Goal: Information Seeking & Learning: Learn about a topic

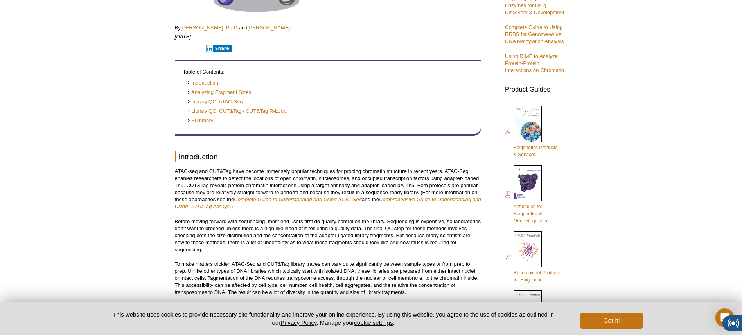
scroll to position [287, 0]
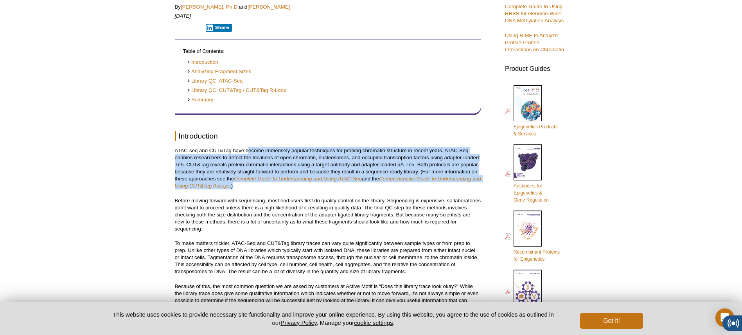
drag, startPoint x: 248, startPoint y: 151, endPoint x: 248, endPoint y: 185, distance: 34.0
click at [248, 185] on p "ATAC-seq and CUT&Tag have become immensely popular techniques for probing chrom…" at bounding box center [328, 168] width 306 height 42
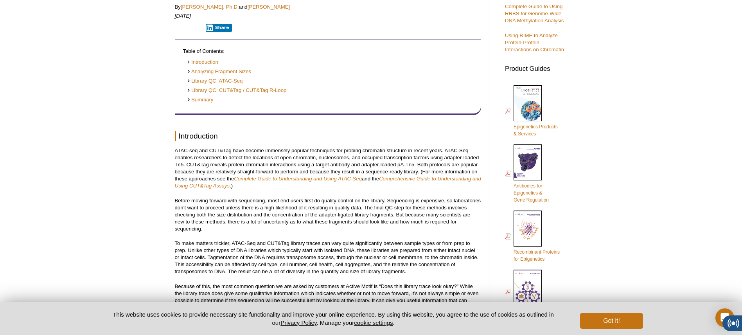
click at [250, 208] on p "Before moving forward with sequencing, most end users first do quality control …" at bounding box center [328, 214] width 306 height 35
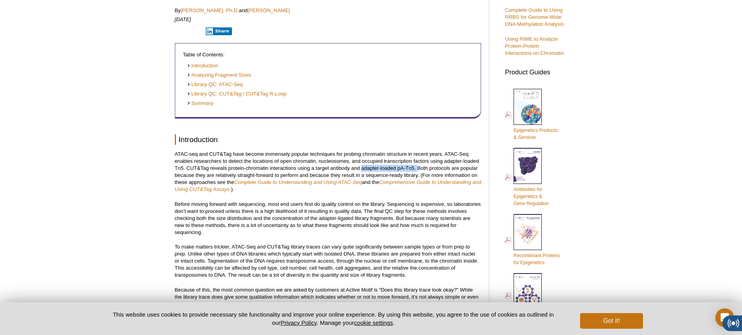
drag, startPoint x: 363, startPoint y: 168, endPoint x: 417, endPoint y: 171, distance: 54.8
click at [417, 171] on p "ATAC-seq and CUT&Tag have become immensely popular techniques for probing chrom…" at bounding box center [328, 172] width 306 height 42
click at [321, 169] on p "ATAC-seq and CUT&Tag have become immensely popular techniques for probing chrom…" at bounding box center [328, 172] width 306 height 42
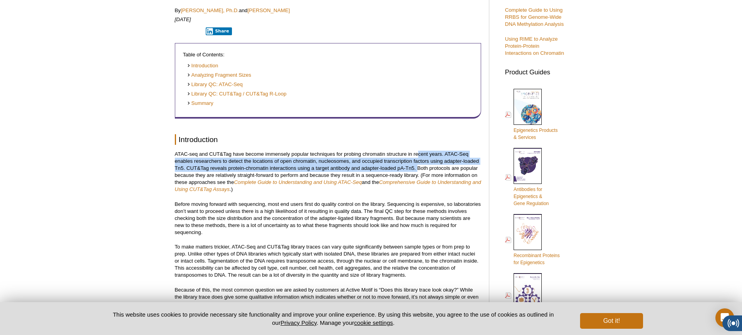
drag, startPoint x: 417, startPoint y: 154, endPoint x: 418, endPoint y: 170, distance: 15.7
click at [418, 170] on p "ATAC-seq and CUT&Tag have become immensely popular techniques for probing chrom…" at bounding box center [328, 172] width 306 height 42
click at [418, 169] on p "ATAC-seq and CUT&Tag have become immensely popular techniques for probing chrom…" at bounding box center [328, 172] width 306 height 42
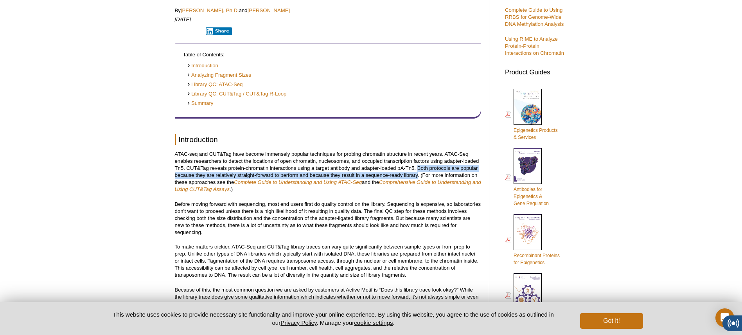
drag, startPoint x: 418, startPoint y: 170, endPoint x: 417, endPoint y: 175, distance: 5.5
click at [417, 175] on p "ATAC-seq and CUT&Tag have become immensely popular techniques for probing chrom…" at bounding box center [328, 172] width 306 height 42
click at [381, 212] on p "Before moving forward with sequencing, most end users first do quality control …" at bounding box center [328, 218] width 306 height 35
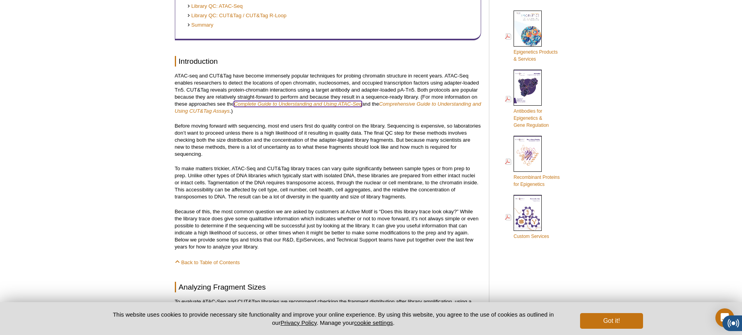
scroll to position [358, 0]
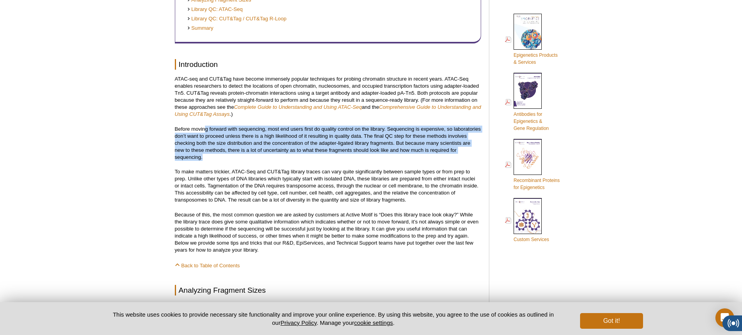
drag, startPoint x: 206, startPoint y: 128, endPoint x: 202, endPoint y: 155, distance: 27.3
click at [202, 155] on p "Before moving forward with sequencing, most end users first do quality control …" at bounding box center [328, 143] width 306 height 35
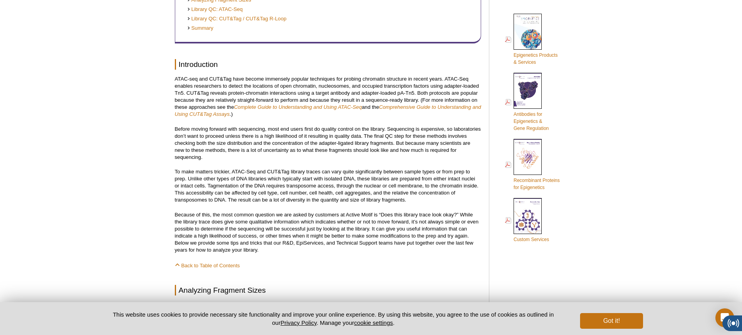
click at [337, 179] on p "To make matters trickier, ATAC-Seq and CUT&Tag library traces can vary quite si…" at bounding box center [328, 185] width 306 height 35
drag, startPoint x: 390, startPoint y: 130, endPoint x: 390, endPoint y: 138, distance: 8.2
click at [390, 138] on p "Before moving forward with sequencing, most end users first do quality control …" at bounding box center [328, 143] width 306 height 35
click at [326, 155] on p "Before moving forward with sequencing, most end users first do quality control …" at bounding box center [328, 143] width 306 height 35
drag, startPoint x: 203, startPoint y: 132, endPoint x: 198, endPoint y: 150, distance: 18.5
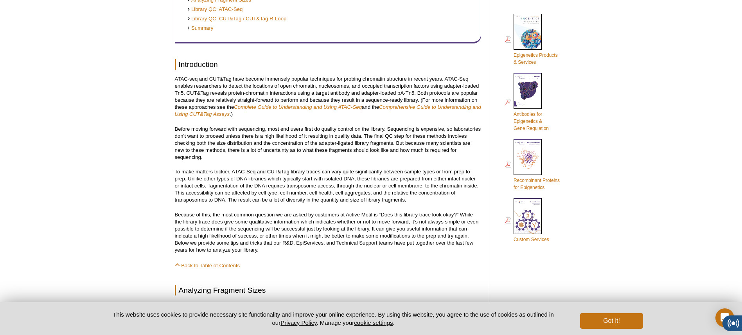
click at [198, 153] on p "Before moving forward with sequencing, most end users first do quality control …" at bounding box center [328, 143] width 306 height 35
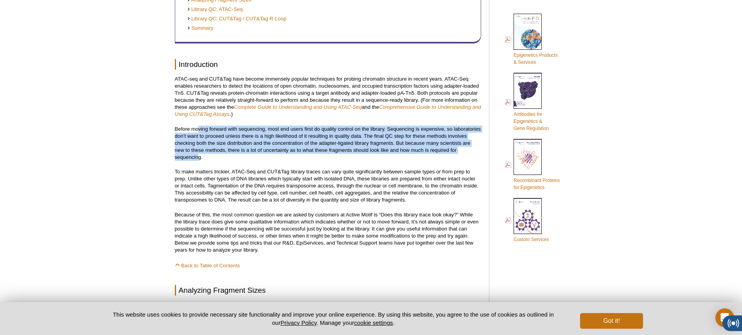
drag, startPoint x: 199, startPoint y: 129, endPoint x: 199, endPoint y: 156, distance: 27.8
click at [199, 156] on p "Before moving forward with sequencing, most end users first do quality control …" at bounding box center [328, 143] width 306 height 35
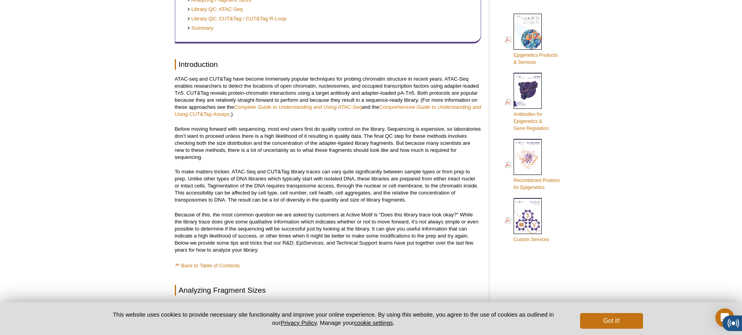
click at [273, 160] on p "Before moving forward with sequencing, most end users first do quality control …" at bounding box center [328, 143] width 306 height 35
drag, startPoint x: 196, startPoint y: 143, endPoint x: 393, endPoint y: 145, distance: 196.3
click at [393, 145] on p "Before moving forward with sequencing, most end users first do quality control …" at bounding box center [328, 143] width 306 height 35
click at [299, 152] on p "Before moving forward with sequencing, most end users first do quality control …" at bounding box center [328, 143] width 306 height 35
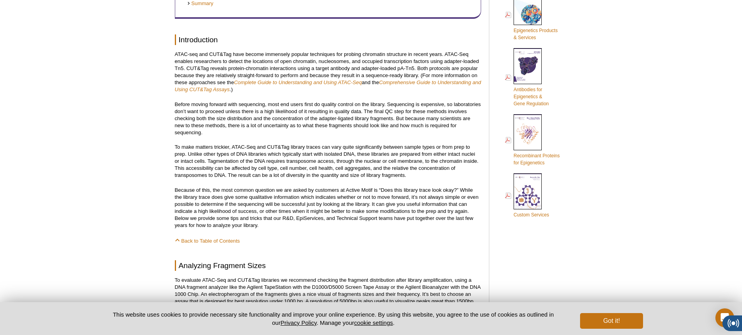
scroll to position [384, 0]
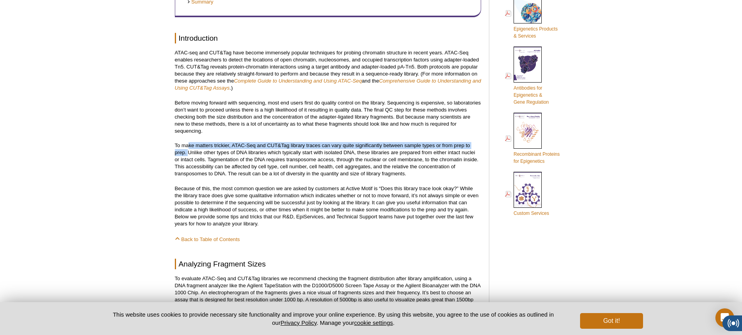
drag, startPoint x: 189, startPoint y: 145, endPoint x: 188, endPoint y: 150, distance: 5.3
click at [188, 150] on p "To make matters trickier, ATAC-Seq and CUT&Tag library traces can vary quite si…" at bounding box center [328, 159] width 306 height 35
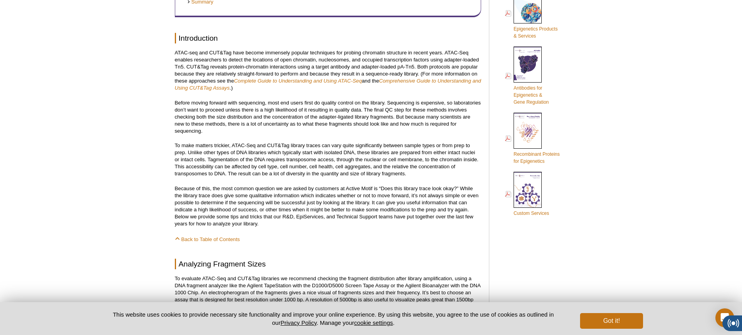
click at [196, 153] on p "To make matters trickier, ATAC-Seq and CUT&Tag library traces can vary quite si…" at bounding box center [328, 159] width 306 height 35
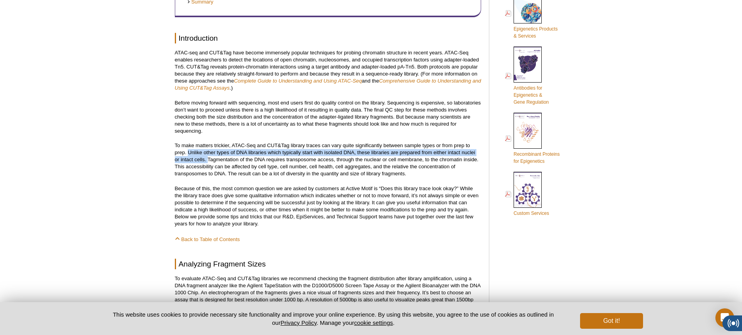
drag, startPoint x: 189, startPoint y: 152, endPoint x: 208, endPoint y: 162, distance: 21.7
click at [208, 162] on p "To make matters trickier, ATAC-Seq and CUT&Tag library traces can vary quite si…" at bounding box center [328, 159] width 306 height 35
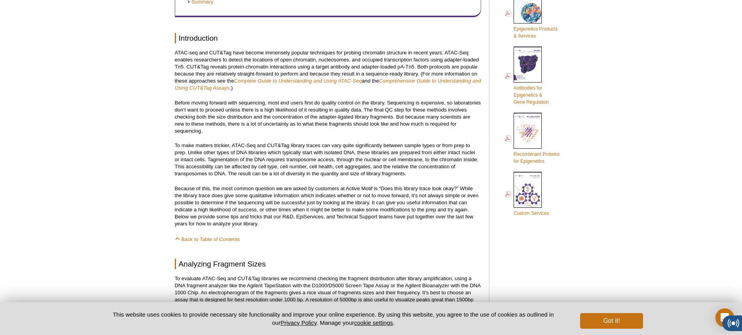
click at [210, 161] on p "To make matters trickier, ATAC-Seq and CUT&Tag library traces can vary quite si…" at bounding box center [328, 159] width 306 height 35
drag, startPoint x: 209, startPoint y: 160, endPoint x: 316, endPoint y: 158, distance: 107.2
click at [311, 159] on p "To make matters trickier, ATAC-Seq and CUT&Tag library traces can vary quite si…" at bounding box center [328, 159] width 306 height 35
drag, startPoint x: 321, startPoint y: 157, endPoint x: 326, endPoint y: 157, distance: 5.1
click at [325, 157] on p "To make matters trickier, ATAC-Seq and CUT&Tag library traces can vary quite si…" at bounding box center [328, 159] width 306 height 35
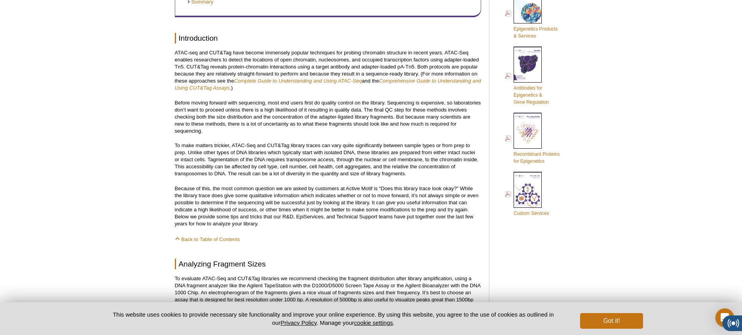
click at [334, 162] on p "To make matters trickier, ATAC-Seq and CUT&Tag library traces can vary quite si…" at bounding box center [328, 159] width 306 height 35
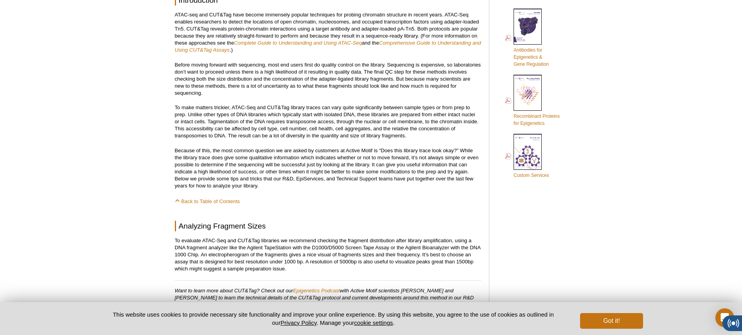
scroll to position [388, 0]
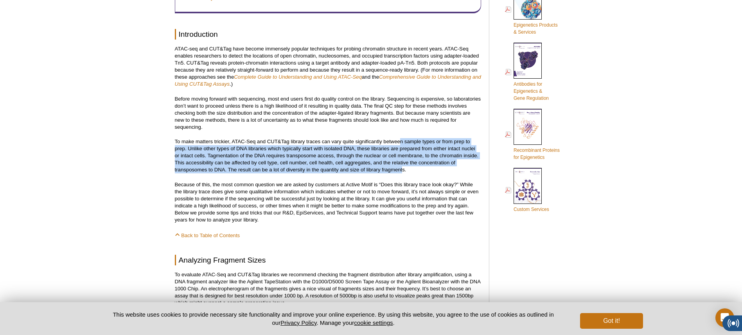
drag, startPoint x: 401, startPoint y: 143, endPoint x: 402, endPoint y: 167, distance: 24.6
click at [402, 167] on p "To make matters trickier, ATAC-Seq and CUT&Tag library traces can vary quite si…" at bounding box center [328, 155] width 306 height 35
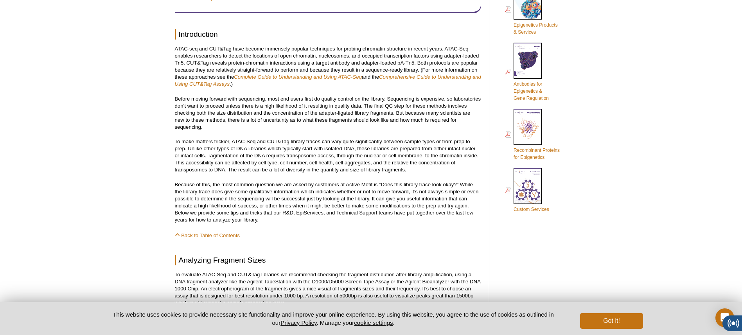
click at [386, 170] on p "To make matters trickier, ATAC-Seq and CUT&Tag library traces can vary quite si…" at bounding box center [328, 155] width 306 height 35
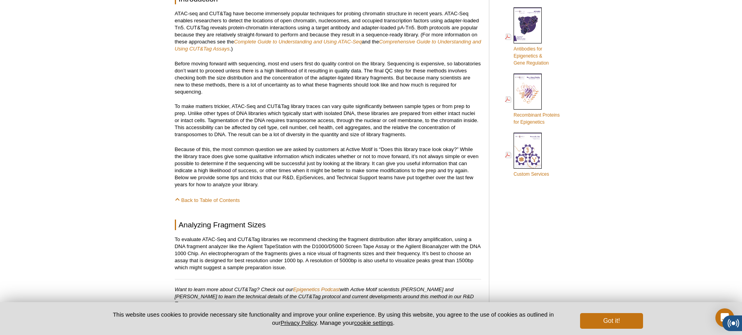
scroll to position [411, 0]
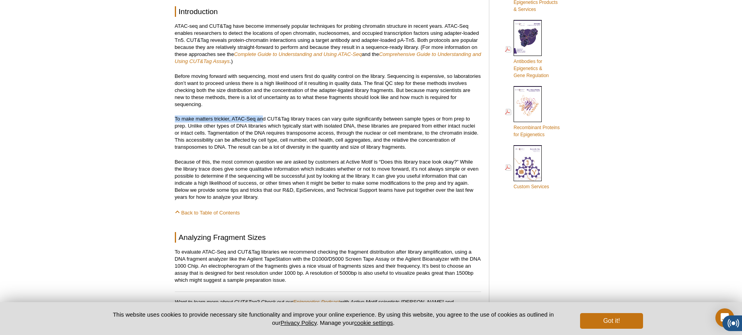
drag, startPoint x: 262, startPoint y: 119, endPoint x: 271, endPoint y: 111, distance: 11.1
click at [259, 120] on p "To make matters trickier, ATAC-Seq and CUT&Tag library traces can vary quite si…" at bounding box center [328, 132] width 306 height 35
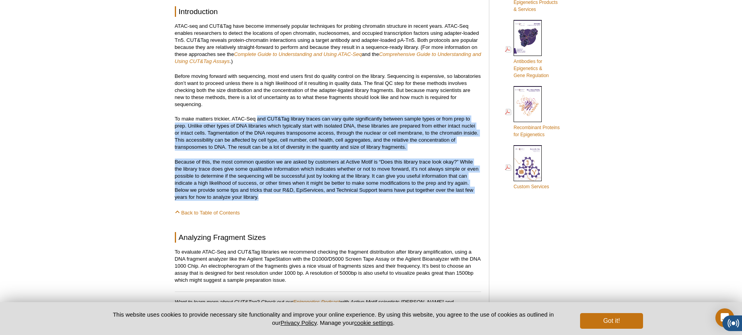
drag, startPoint x: 257, startPoint y: 120, endPoint x: 259, endPoint y: 196, distance: 76.7
click at [237, 192] on p "Because of this, the most common question we are asked by customers at Active M…" at bounding box center [328, 179] width 306 height 42
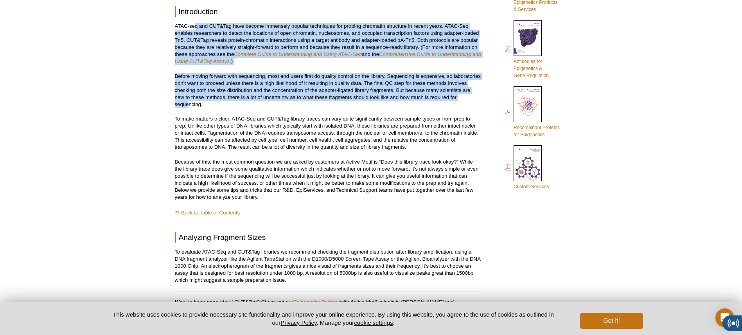
drag, startPoint x: 194, startPoint y: 25, endPoint x: 189, endPoint y: 105, distance: 80.3
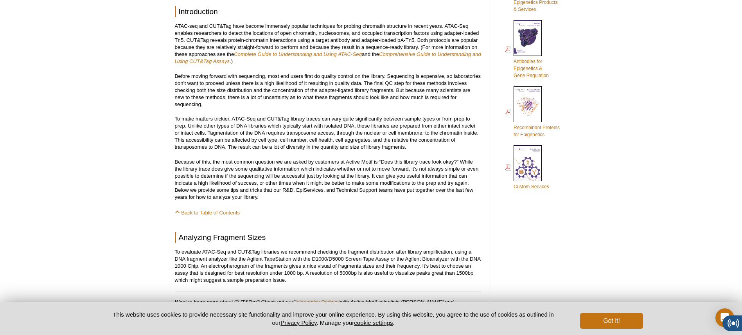
click at [210, 135] on p "To make matters trickier, ATAC-Seq and CUT&Tag library traces can vary quite si…" at bounding box center [328, 132] width 306 height 35
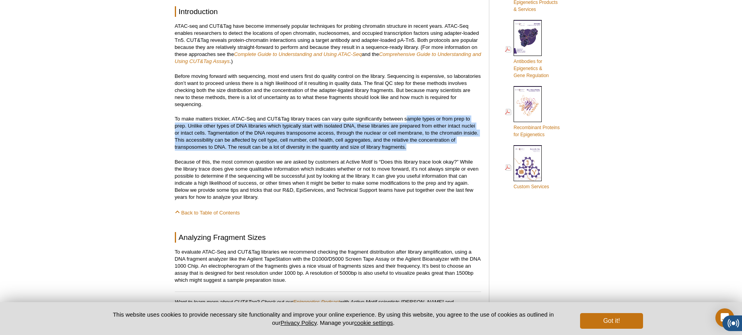
drag, startPoint x: 407, startPoint y: 119, endPoint x: 408, endPoint y: 146, distance: 27.0
click at [408, 146] on p "To make matters trickier, ATAC-Seq and CUT&Tag library traces can vary quite si…" at bounding box center [328, 132] width 306 height 35
click at [404, 144] on p "To make matters trickier, ATAC-Seq and CUT&Tag library traces can vary quite si…" at bounding box center [328, 132] width 306 height 35
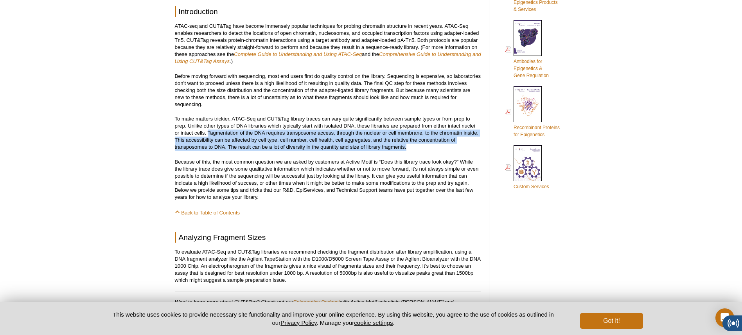
drag, startPoint x: 208, startPoint y: 133, endPoint x: 415, endPoint y: 146, distance: 208.1
click at [415, 146] on p "To make matters trickier, ATAC-Seq and CUT&Tag library traces can vary quite si…" at bounding box center [328, 132] width 306 height 35
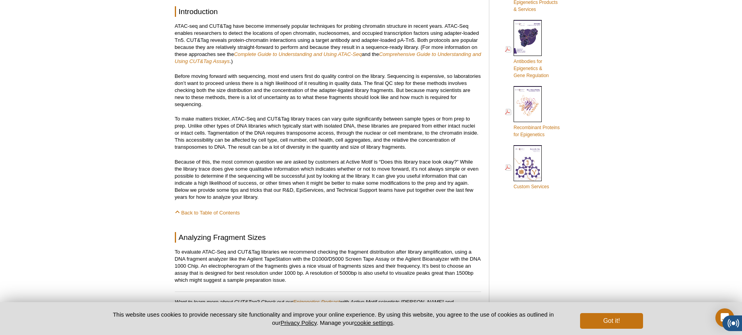
click at [293, 164] on p "Because of this, the most common question we are asked by customers at Active M…" at bounding box center [328, 179] width 306 height 42
click at [244, 166] on p "Because of this, the most common question we are asked by customers at Active M…" at bounding box center [328, 179] width 306 height 42
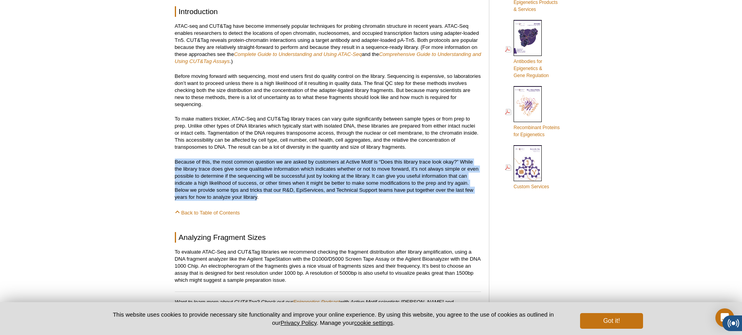
drag, startPoint x: 175, startPoint y: 163, endPoint x: 257, endPoint y: 197, distance: 89.4
click at [257, 197] on p "Because of this, the most common question we are asked by customers at Active M…" at bounding box center [328, 179] width 306 height 42
click at [232, 198] on p "Because of this, the most common question we are asked by customers at Active M…" at bounding box center [328, 179] width 306 height 42
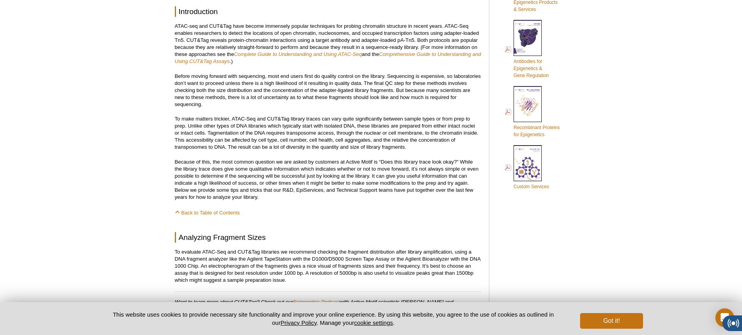
click at [198, 183] on p "Because of this, the most common question we are asked by customers at Active M…" at bounding box center [328, 179] width 306 height 42
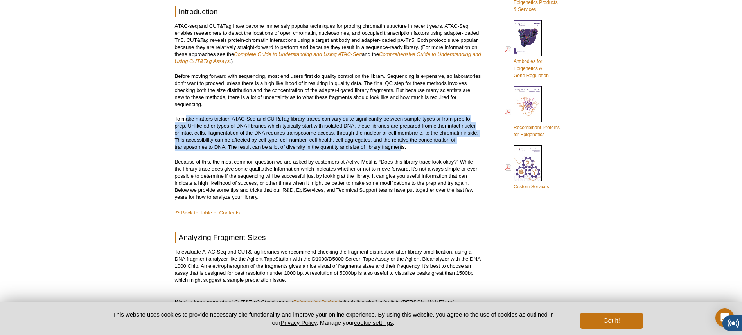
drag, startPoint x: 184, startPoint y: 120, endPoint x: 401, endPoint y: 146, distance: 218.6
click at [401, 146] on p "To make matters trickier, ATAC-Seq and CUT&Tag library traces can vary quite si…" at bounding box center [328, 132] width 306 height 35
click at [284, 140] on p "To make matters trickier, ATAC-Seq and CUT&Tag library traces can vary quite si…" at bounding box center [328, 132] width 306 height 35
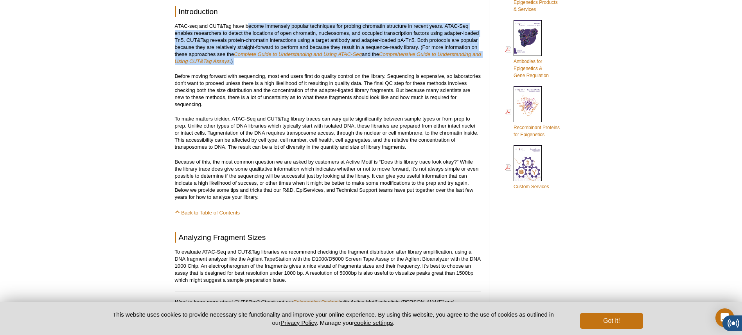
drag, startPoint x: 250, startPoint y: 31, endPoint x: 253, endPoint y: 71, distance: 40.0
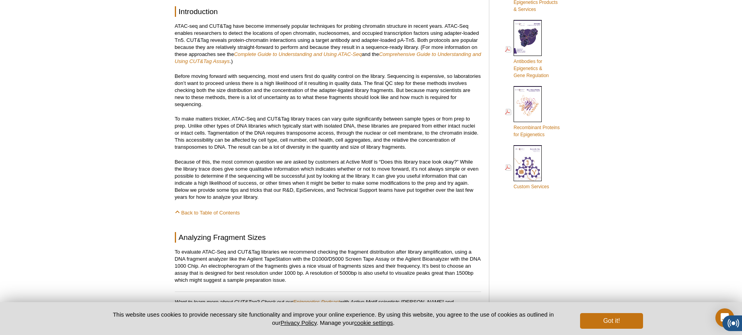
click at [196, 99] on p "Before moving forward with sequencing, most end users first do quality control …" at bounding box center [328, 90] width 306 height 35
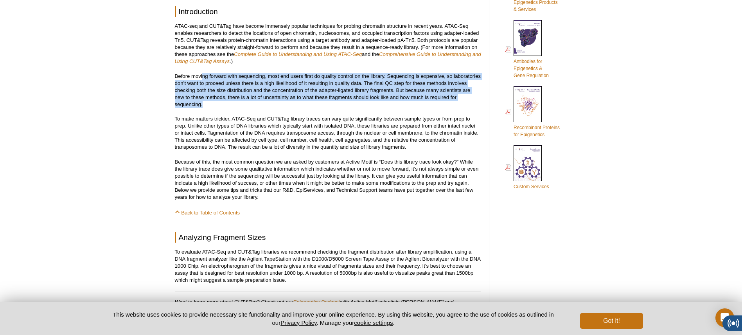
drag, startPoint x: 203, startPoint y: 78, endPoint x: 203, endPoint y: 103, distance: 24.6
click at [203, 103] on p "Before moving forward with sequencing, most end users first do quality control …" at bounding box center [328, 90] width 306 height 35
click at [208, 100] on p "Before moving forward with sequencing, most end users first do quality control …" at bounding box center [328, 90] width 306 height 35
drag, startPoint x: 201, startPoint y: 77, endPoint x: 201, endPoint y: 118, distance: 40.7
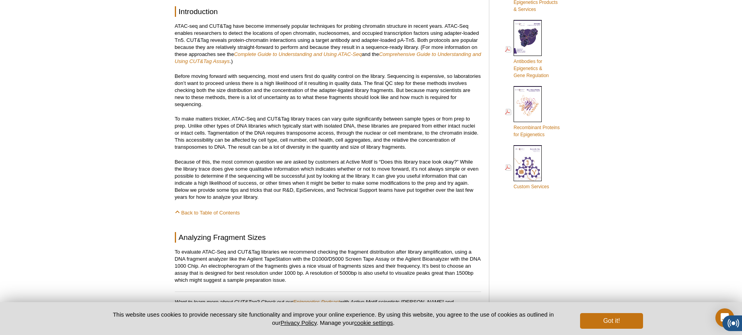
click at [278, 147] on p "To make matters trickier, ATAC-Seq and CUT&Tag library traces can vary quite si…" at bounding box center [328, 132] width 306 height 35
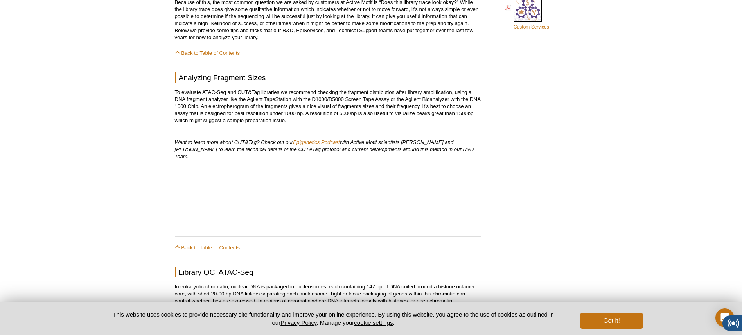
scroll to position [572, 0]
click at [175, 243] on span at bounding box center [178, 246] width 7 height 6
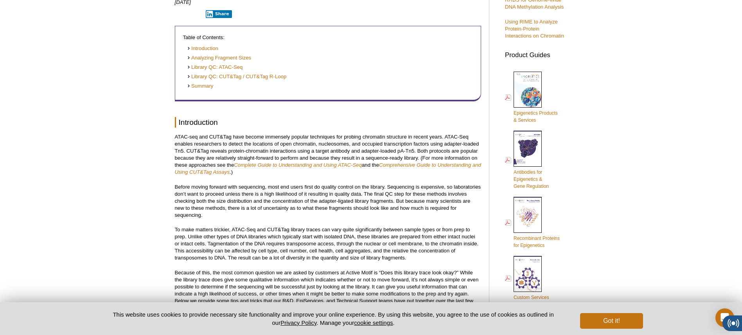
scroll to position [295, 0]
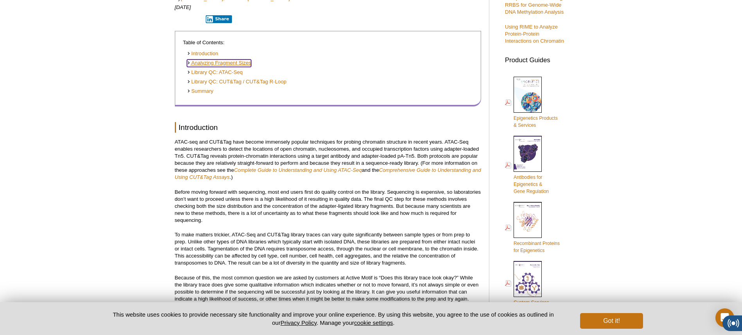
click at [204, 63] on link "Analyzing Fragment Sizes" at bounding box center [219, 62] width 65 height 7
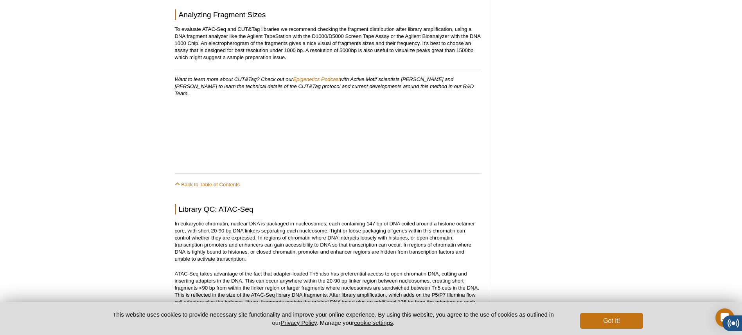
scroll to position [629, 0]
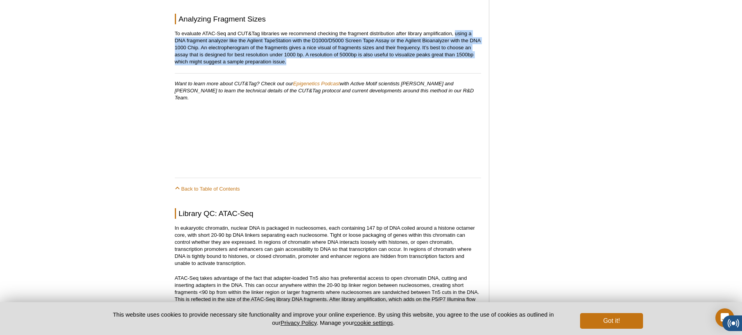
drag, startPoint x: 456, startPoint y: 33, endPoint x: 287, endPoint y: 61, distance: 171.5
click at [287, 61] on p "To evaluate ATAC-Seq and CUT&Tag libraries we recommend checking the fragment d…" at bounding box center [328, 47] width 306 height 35
click at [273, 60] on p "To evaluate ATAC-Seq and CUT&Tag libraries we recommend checking the fragment d…" at bounding box center [328, 47] width 306 height 35
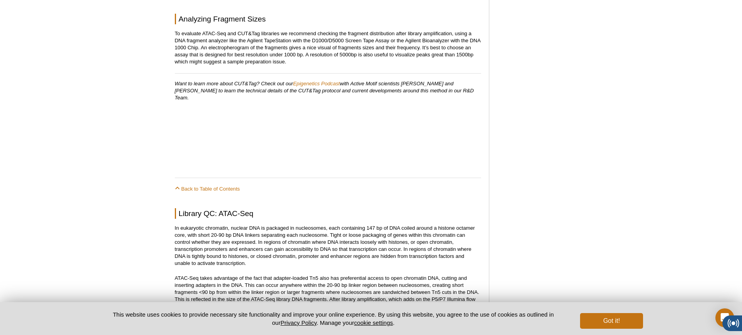
click at [251, 246] on p "In eukaryotic chromatin, nuclear DNA is packaged in nucleosomes, each containin…" at bounding box center [328, 245] width 306 height 42
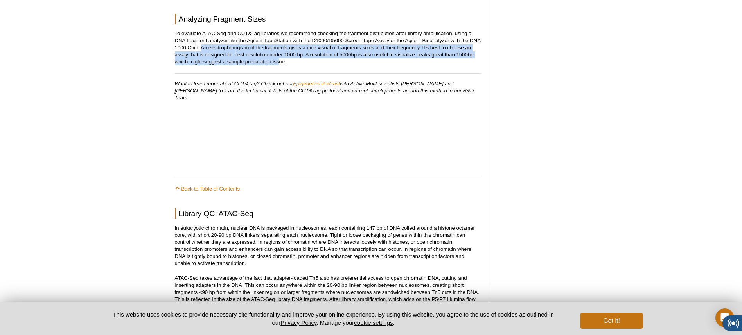
drag, startPoint x: 202, startPoint y: 48, endPoint x: 278, endPoint y: 60, distance: 77.5
click at [278, 60] on p "To evaluate ATAC-Seq and CUT&Tag libraries we recommend checking the fragment d…" at bounding box center [328, 47] width 306 height 35
drag, startPoint x: 232, startPoint y: 58, endPoint x: 220, endPoint y: 57, distance: 12.6
click at [232, 58] on p "To evaluate ATAC-Seq and CUT&Tag libraries we recommend checking the fragment d…" at bounding box center [328, 47] width 306 height 35
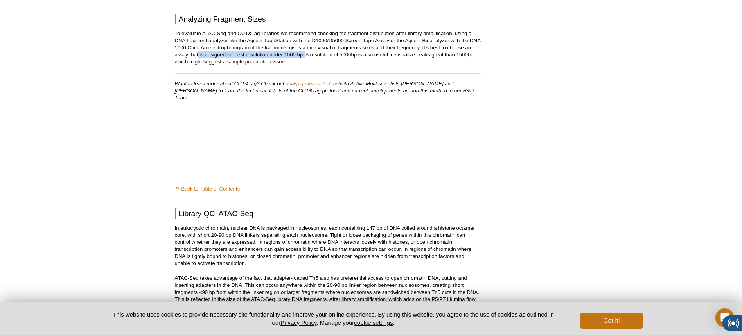
drag, startPoint x: 198, startPoint y: 54, endPoint x: 307, endPoint y: 54, distance: 108.3
click at [307, 54] on p "To evaluate ATAC-Seq and CUT&Tag libraries we recommend checking the fragment d…" at bounding box center [328, 47] width 306 height 35
click at [381, 54] on p "To evaluate ATAC-Seq and CUT&Tag libraries we recommend checking the fragment d…" at bounding box center [328, 47] width 306 height 35
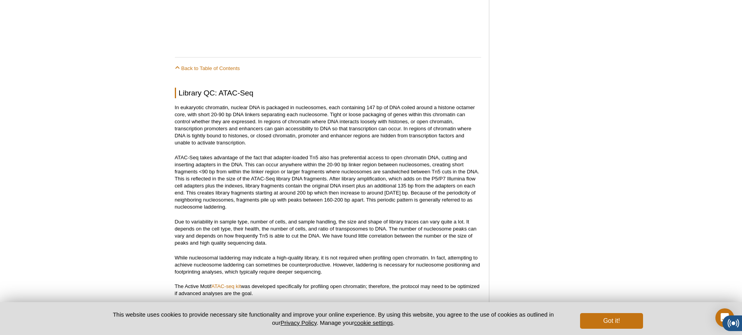
scroll to position [749, 0]
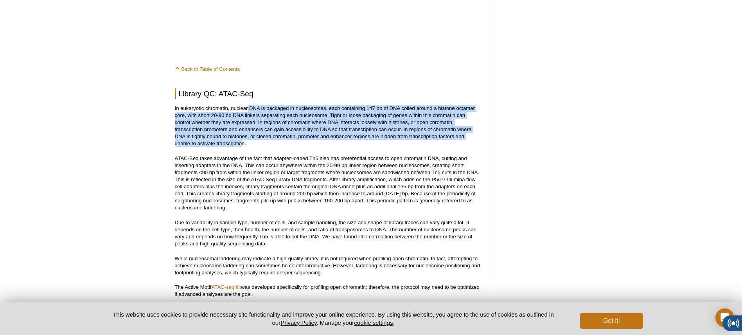
drag, startPoint x: 248, startPoint y: 100, endPoint x: 242, endPoint y: 137, distance: 38.0
click at [242, 137] on p "In eukaryotic chromatin, nuclear DNA is packaged in nucleosomes, each containin…" at bounding box center [328, 126] width 306 height 42
click at [221, 139] on p "In eukaryotic chromatin, nuclear DNA is packaged in nucleosomes, each containin…" at bounding box center [328, 126] width 306 height 42
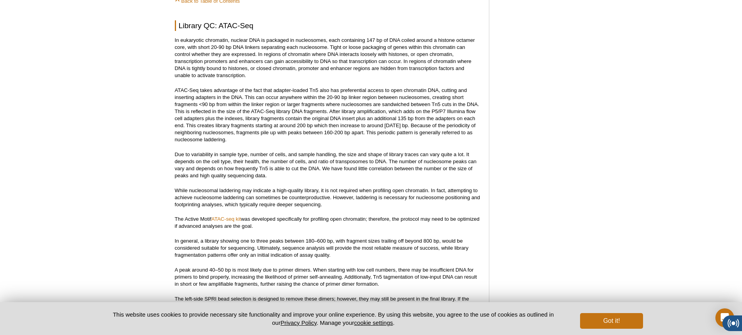
scroll to position [810, 0]
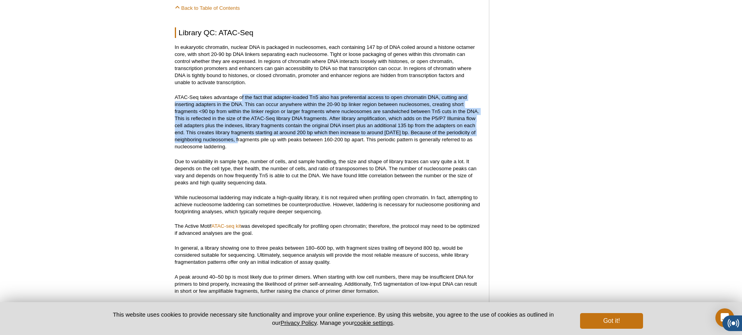
drag, startPoint x: 242, startPoint y: 90, endPoint x: 242, endPoint y: 133, distance: 43.4
click at [242, 133] on p "ATAC-Seq takes advantage of the fact that adapter-loaded Tn5 also has preferent…" at bounding box center [328, 122] width 306 height 56
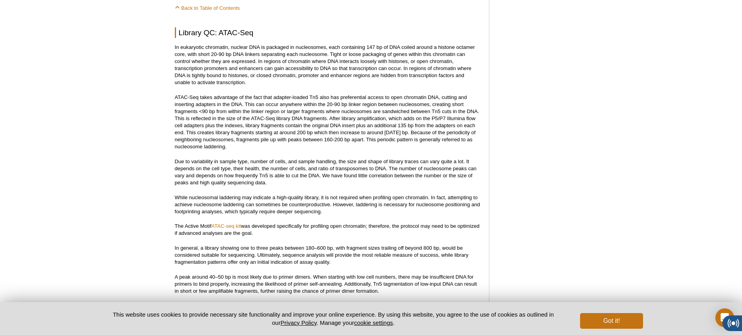
click at [233, 141] on p "ATAC-Seq takes advantage of the fact that adapter-loaded Tn5 also has preferent…" at bounding box center [328, 122] width 306 height 56
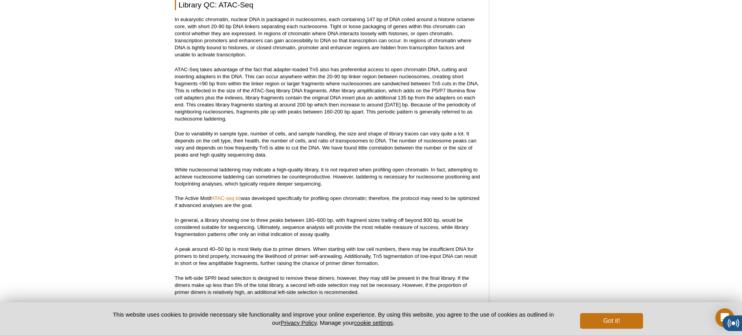
scroll to position [825, 0]
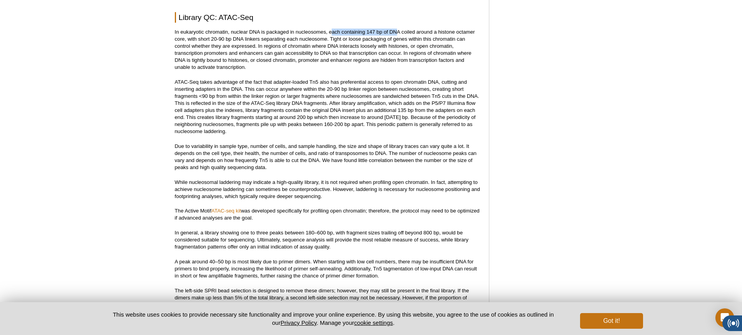
drag, startPoint x: 330, startPoint y: 26, endPoint x: 398, endPoint y: 24, distance: 67.3
click at [398, 29] on p "In eukaryotic chromatin, nuclear DNA is packaged in nucleosomes, each containin…" at bounding box center [328, 50] width 306 height 42
drag, startPoint x: 387, startPoint y: 44, endPoint x: 377, endPoint y: 46, distance: 10.1
click at [387, 44] on p "In eukaryotic chromatin, nuclear DNA is packaged in nucleosomes, each containin…" at bounding box center [328, 50] width 306 height 42
